Goal: Find specific page/section: Find specific page/section

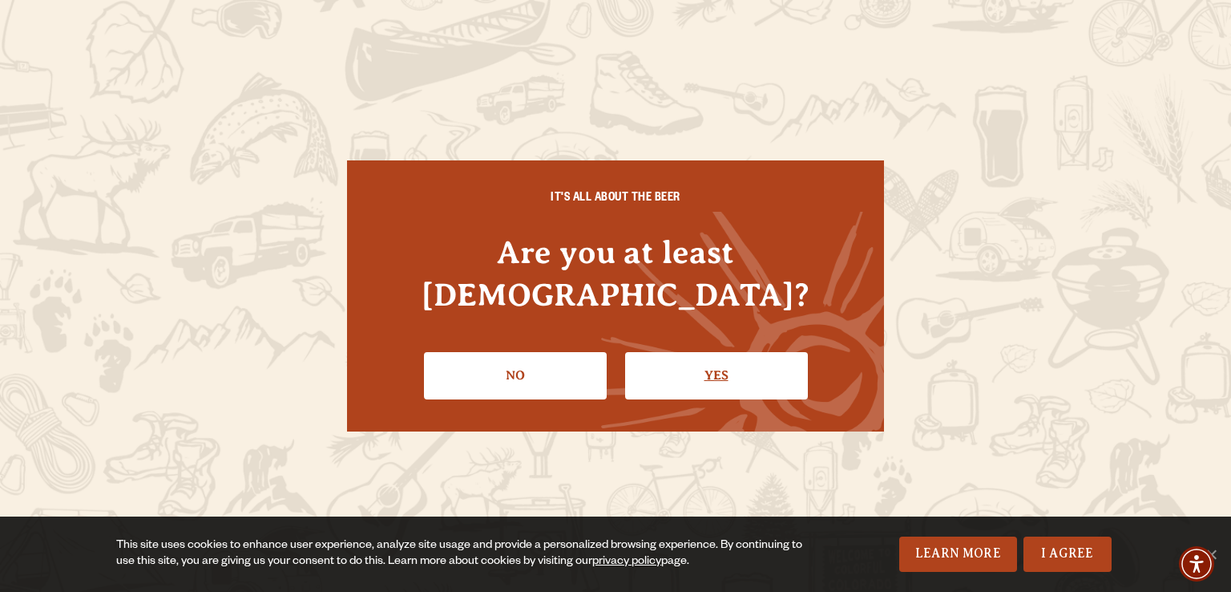
click at [703, 370] on link "Yes" at bounding box center [716, 375] width 183 height 46
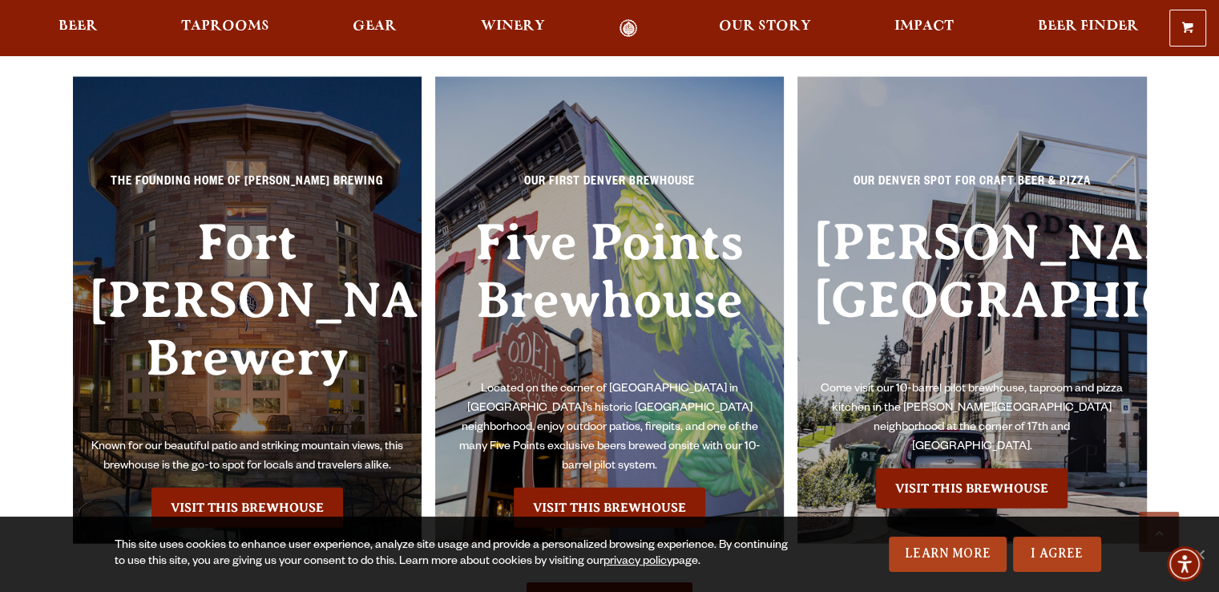
scroll to position [3558, 0]
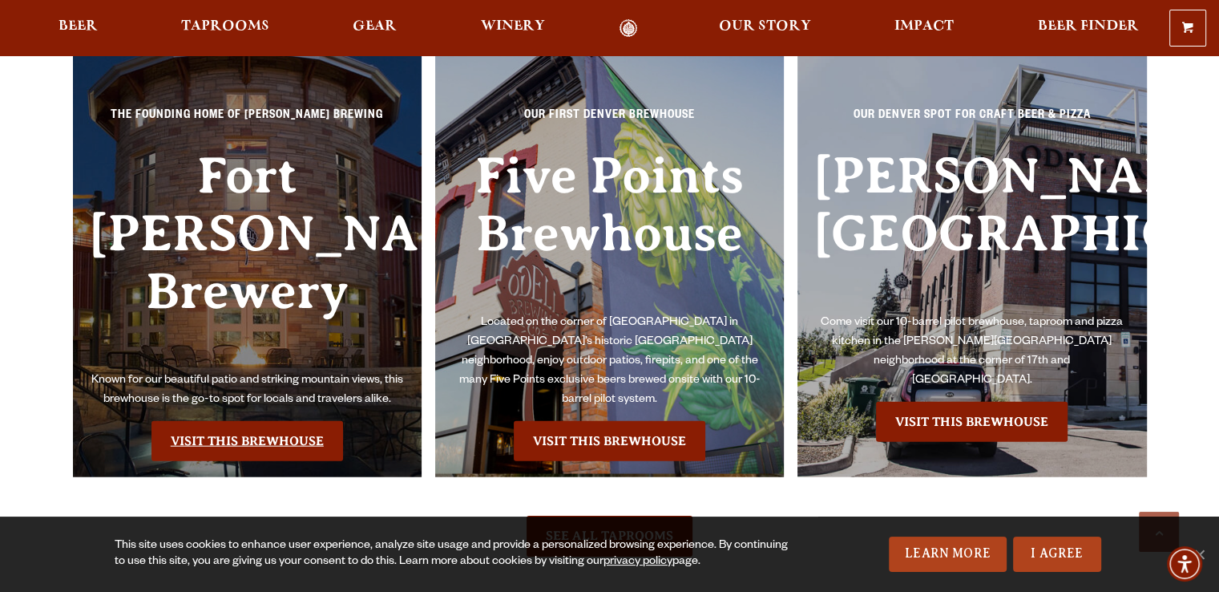
click at [282, 421] on link "Visit this Brewhouse" at bounding box center [248, 441] width 192 height 40
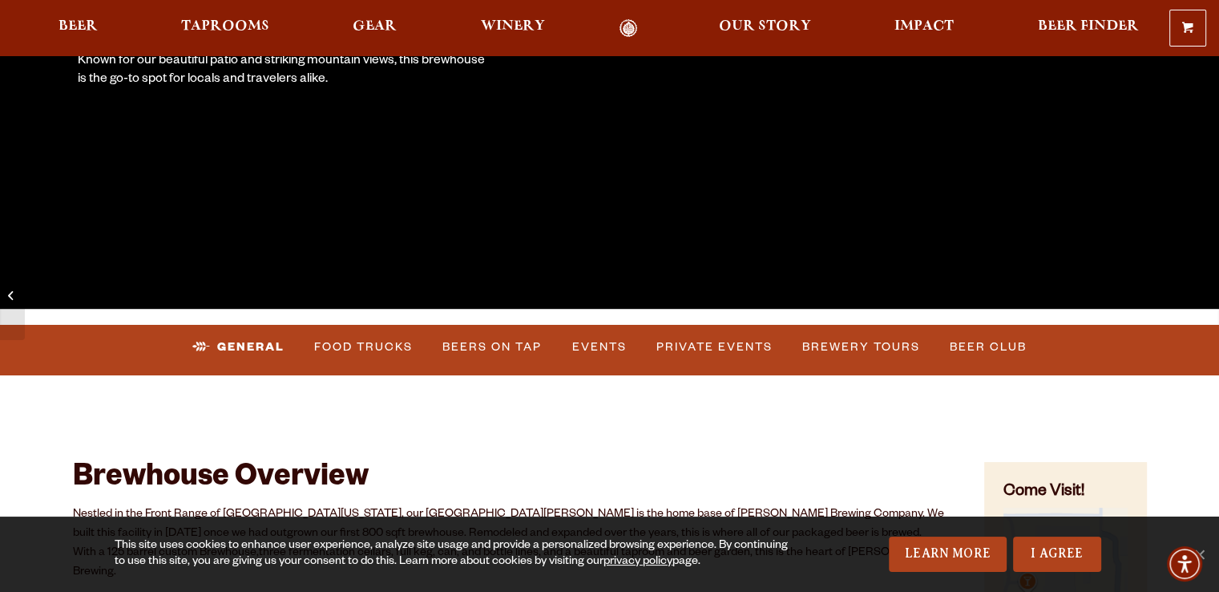
scroll to position [378, 0]
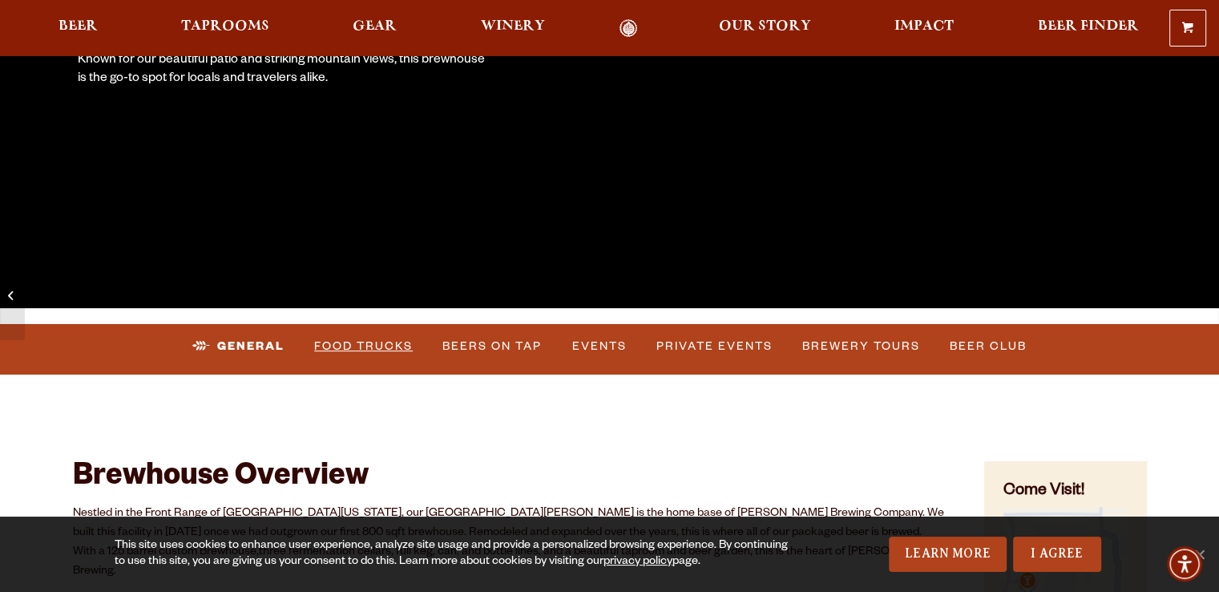
click at [390, 350] on link "Food Trucks" at bounding box center [363, 346] width 111 height 37
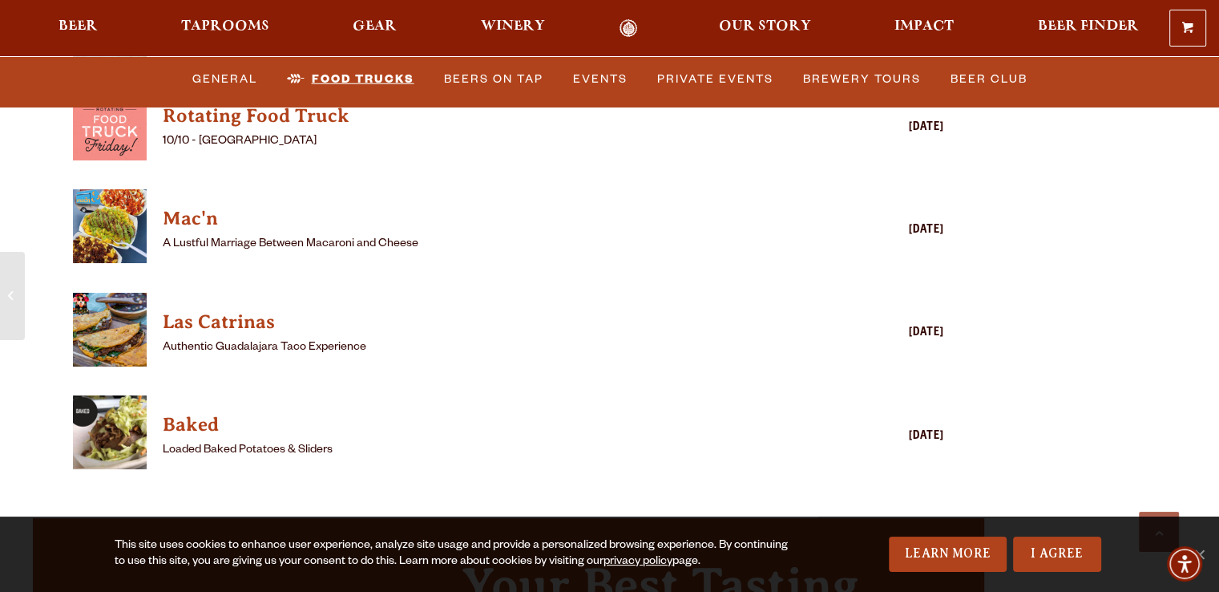
scroll to position [4480, 0]
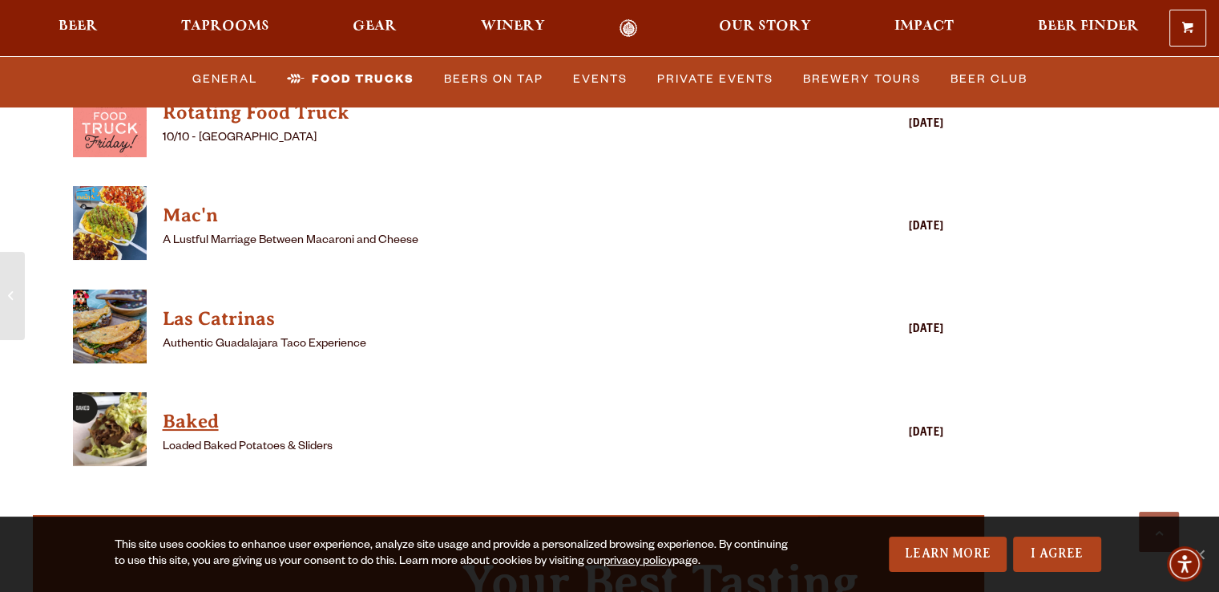
click at [200, 409] on h4 "Baked" at bounding box center [486, 422] width 646 height 26
